Goal: Transaction & Acquisition: Purchase product/service

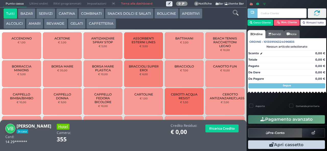
click at [236, 14] on icon at bounding box center [236, 13] width 6 height 6
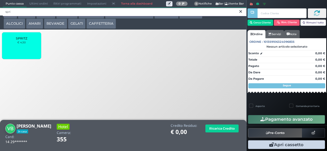
type input "spri"
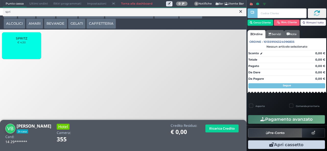
click at [25, 44] on small "€ 4,50" at bounding box center [21, 42] width 8 height 3
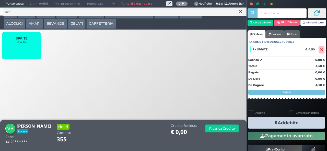
click at [304, 126] on button "Addebito" at bounding box center [286, 122] width 77 height 11
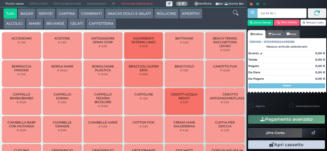
type input "bd 34 6b c3"
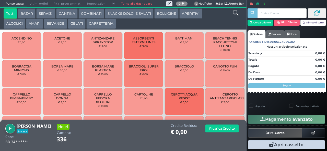
click at [234, 13] on icon at bounding box center [236, 13] width 6 height 6
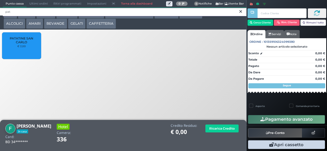
type input "pat"
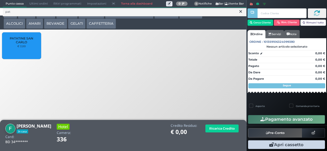
click at [18, 44] on span "PATATINE SAN CARLO" at bounding box center [21, 41] width 30 height 8
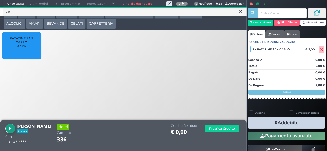
click at [290, 126] on button "Addebito" at bounding box center [286, 122] width 77 height 11
